Goal: Task Accomplishment & Management: Complete application form

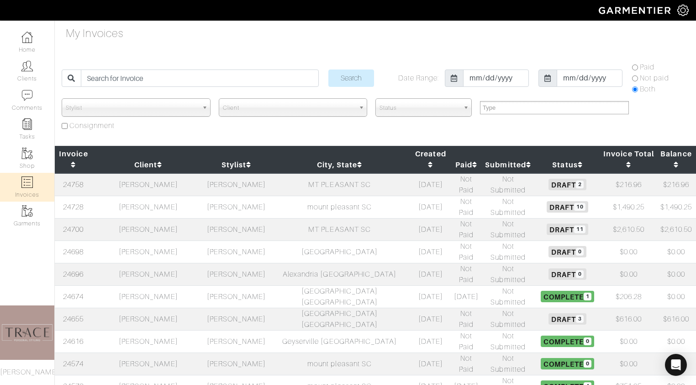
select select
click at [143, 196] on td "[PERSON_NAME]" at bounding box center [148, 207] width 112 height 22
select select
click at [152, 196] on td "[PERSON_NAME]" at bounding box center [148, 207] width 112 height 22
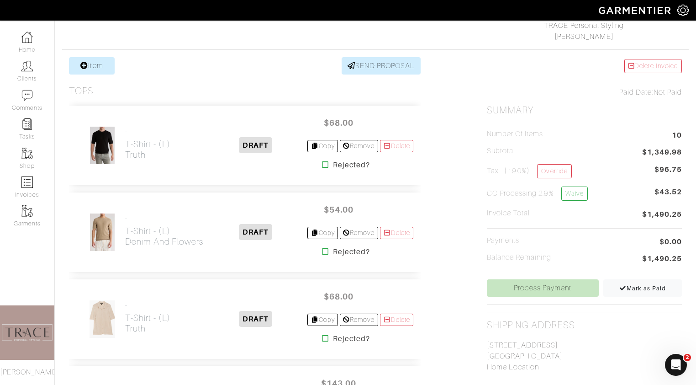
scroll to position [150, 0]
click at [94, 71] on link "Item" at bounding box center [92, 66] width 46 height 17
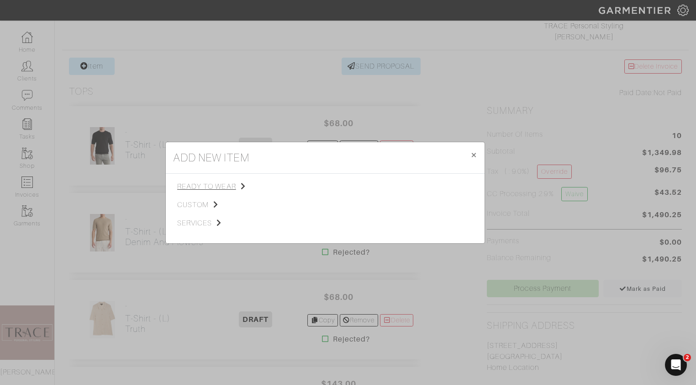
click at [220, 185] on span "ready to wear" at bounding box center [223, 186] width 92 height 11
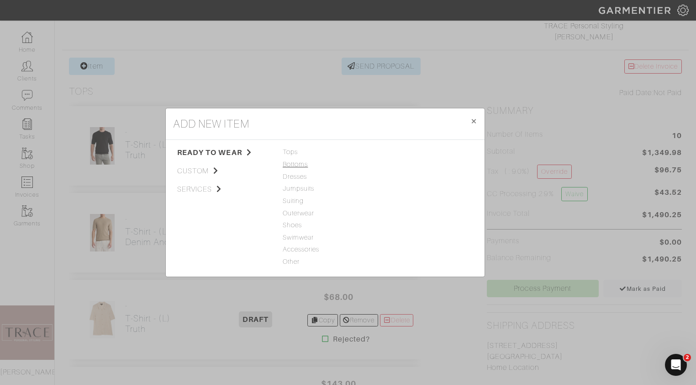
click at [291, 163] on span "Bottoms" at bounding box center [325, 164] width 85 height 10
click at [391, 152] on link "Jeans" at bounding box center [390, 151] width 18 height 7
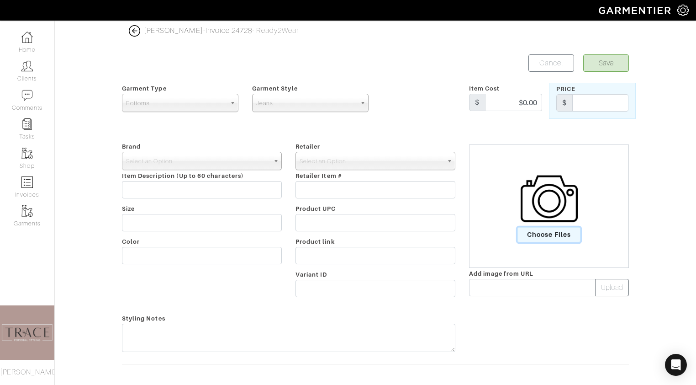
click at [549, 234] on span "Choose Files" at bounding box center [549, 234] width 63 height 15
click at [0, 0] on input "Choose Files" at bounding box center [0, 0] width 0 height 0
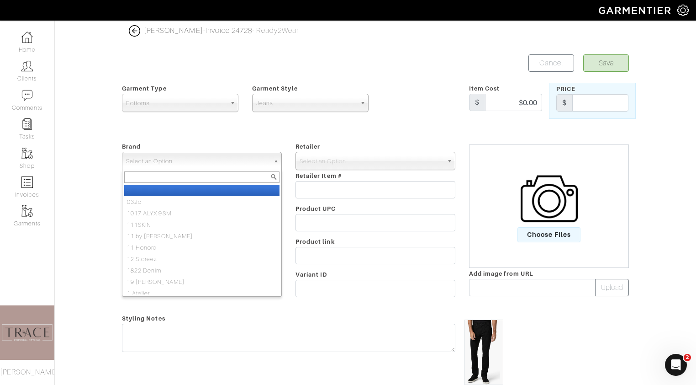
click at [208, 161] on span "Select an Option" at bounding box center [197, 161] width 143 height 18
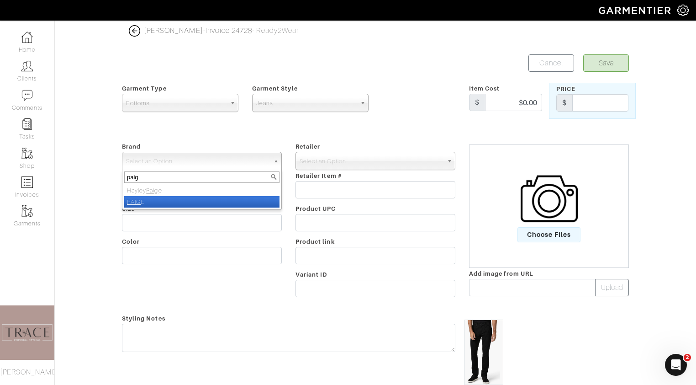
type input "paig"
click at [186, 204] on li "PAIG E" at bounding box center [201, 201] width 155 height 11
select select "[PERSON_NAME]"
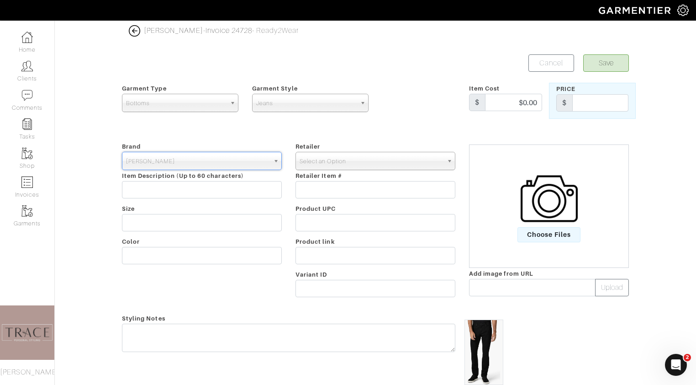
click at [350, 158] on span "Select an Option" at bounding box center [371, 161] width 143 height 18
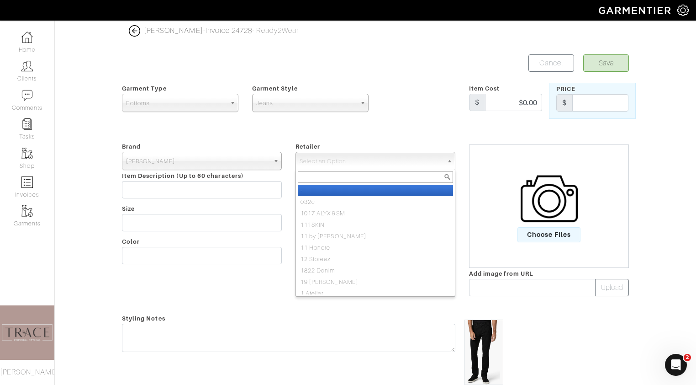
click at [345, 190] on li "-" at bounding box center [375, 190] width 155 height 11
select select "6380"
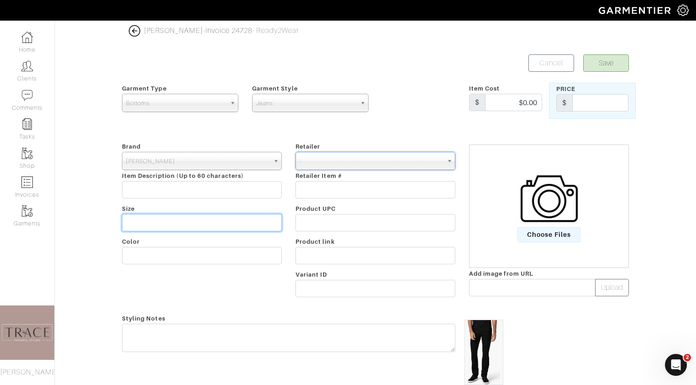
click at [246, 222] on input "text" at bounding box center [202, 222] width 160 height 17
type input "34"
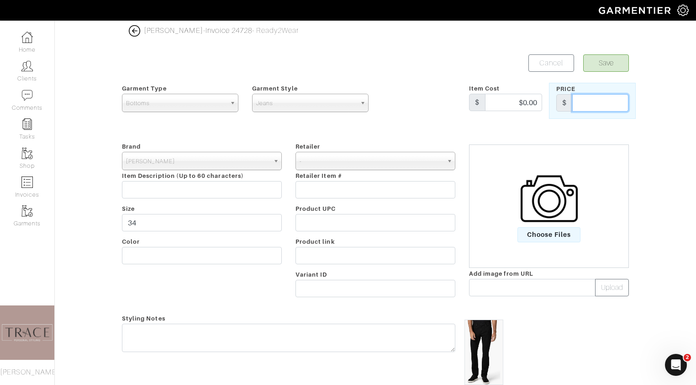
click at [588, 98] on input "text" at bounding box center [600, 102] width 56 height 17
type input "199"
click at [624, 61] on button "Save" at bounding box center [606, 62] width 46 height 17
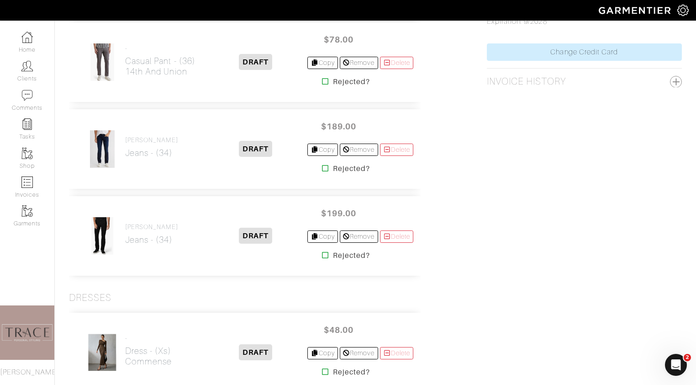
scroll to position [611, 0]
click at [101, 146] on img at bounding box center [103, 148] width 26 height 38
click at [141, 148] on h2 "Jeans - (34)" at bounding box center [151, 152] width 53 height 11
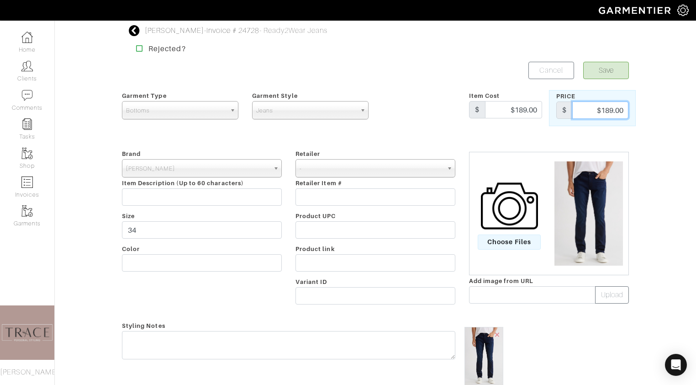
click at [610, 109] on input "$189.00" at bounding box center [600, 109] width 56 height 17
click at [611, 109] on input "$189.00" at bounding box center [600, 109] width 56 height 17
click at [611, 110] on input "$189.00" at bounding box center [600, 109] width 56 height 17
click at [613, 112] on input "$189.00" at bounding box center [600, 109] width 56 height 17
click at [614, 109] on input "$189.00" at bounding box center [600, 109] width 56 height 17
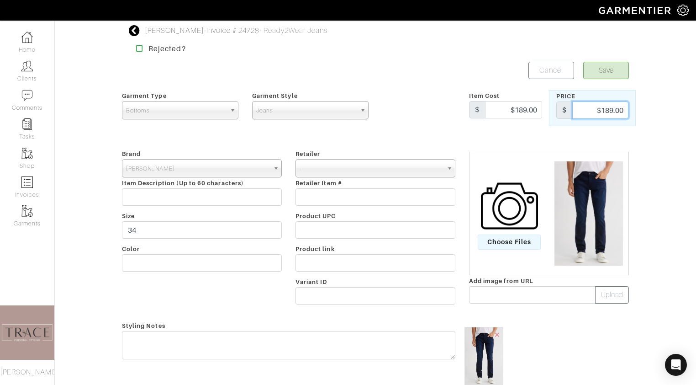
click at [606, 111] on input "$189.00" at bounding box center [600, 109] width 56 height 17
type input "199"
click at [538, 111] on input "$189.00" at bounding box center [513, 109] width 57 height 17
type input "$"
click at [597, 70] on button "Save" at bounding box center [606, 70] width 46 height 17
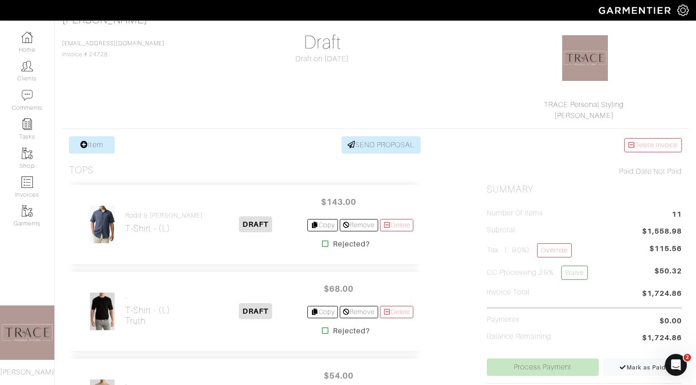
scroll to position [66, 0]
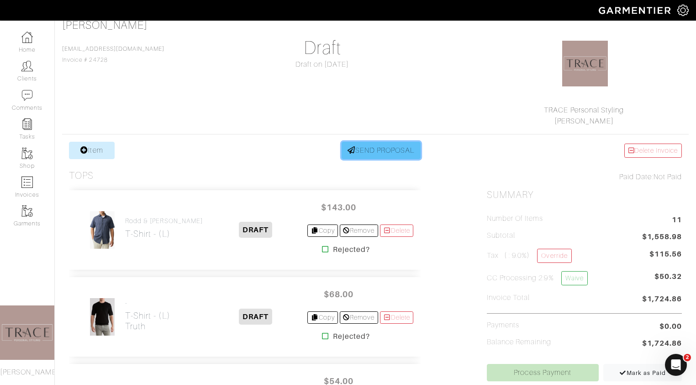
click at [399, 154] on link "SEND PROPOSAL" at bounding box center [381, 150] width 79 height 17
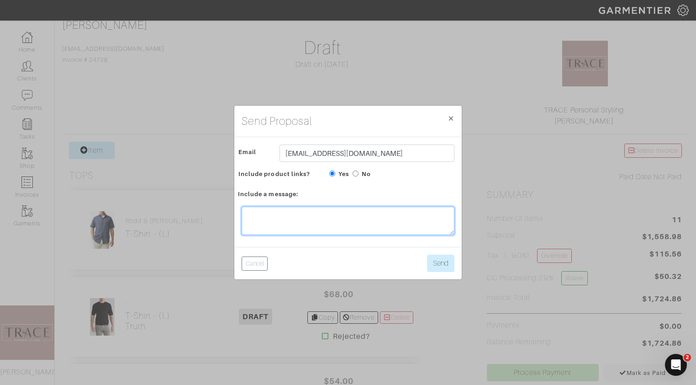
click at [367, 217] on textarea at bounding box center [348, 220] width 213 height 28
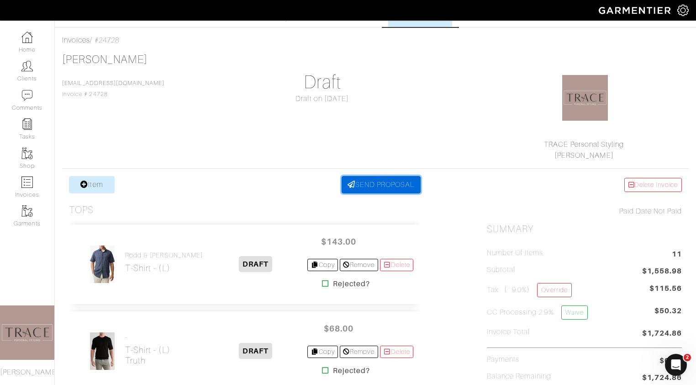
scroll to position [0, 0]
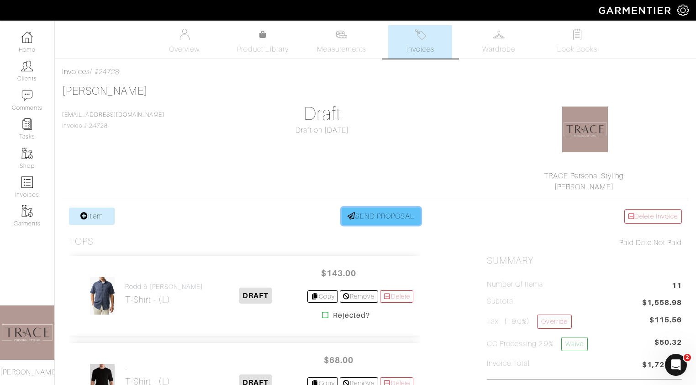
click at [383, 212] on link "SEND PROPOSAL" at bounding box center [381, 215] width 79 height 17
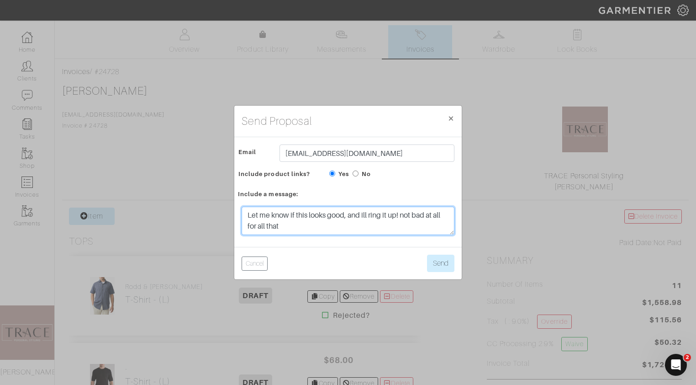
click at [282, 230] on textarea "Let me know if this looks good, and ill ring it up! not bad at all for all that" at bounding box center [348, 220] width 213 height 28
type textarea "Let me know if this looks good, and ill ring it up! not bad at all for all that!"
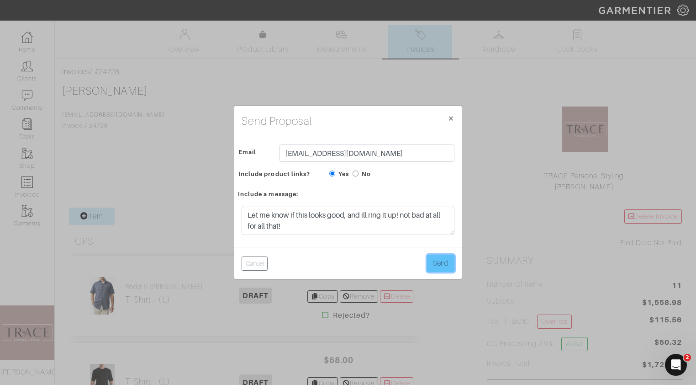
click at [448, 264] on button "Send" at bounding box center [440, 262] width 27 height 17
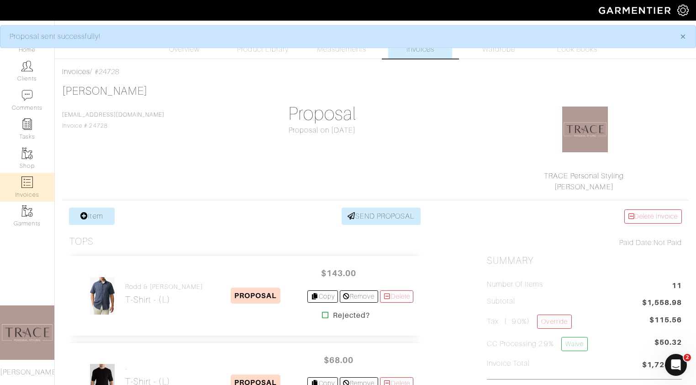
click at [21, 188] on link "Invoices" at bounding box center [27, 187] width 54 height 29
select select
